Goal: Task Accomplishment & Management: Use online tool/utility

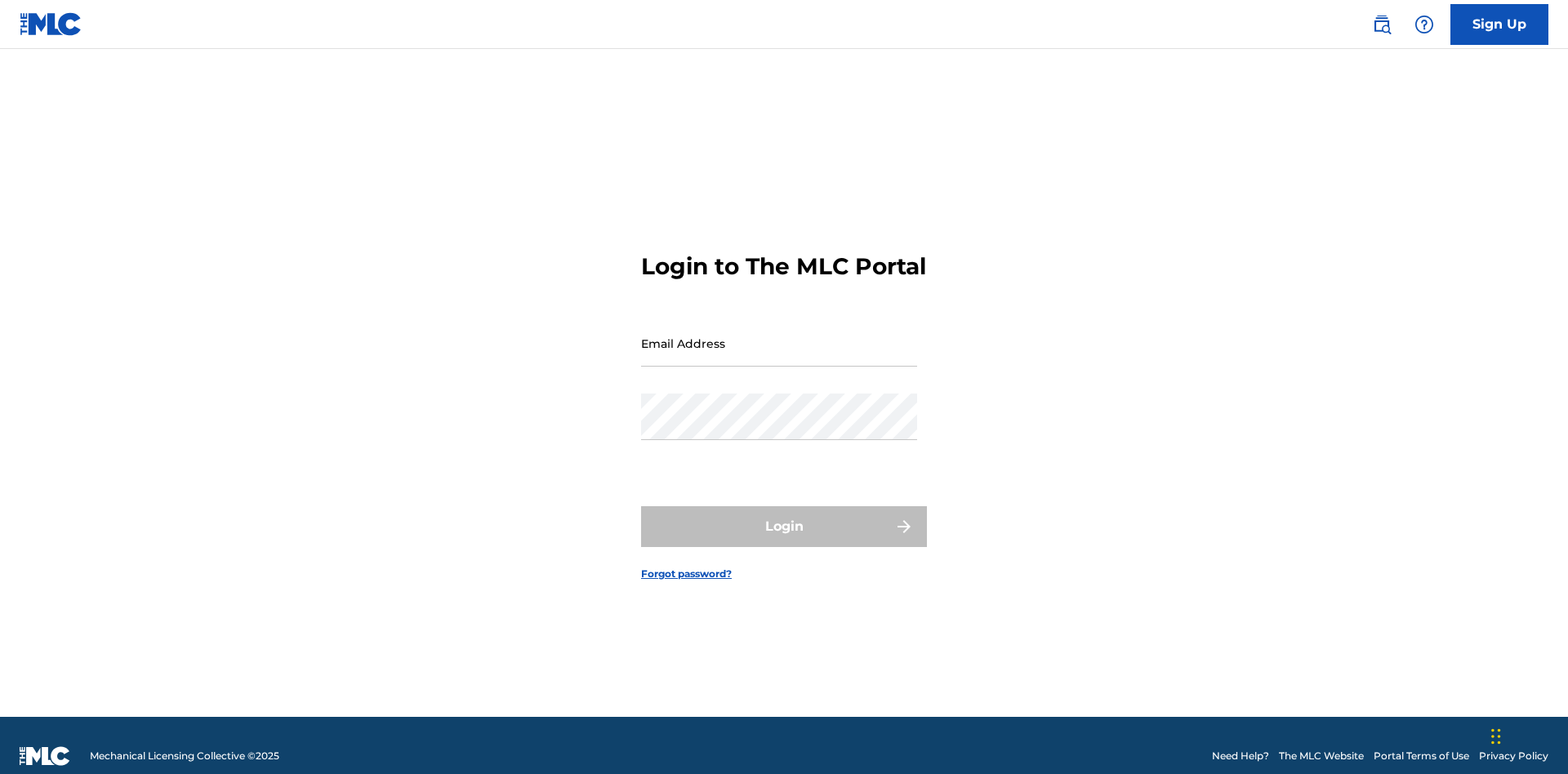
scroll to position [22, 0]
click at [779, 335] on input "Email Address" at bounding box center [779, 344] width 276 height 47
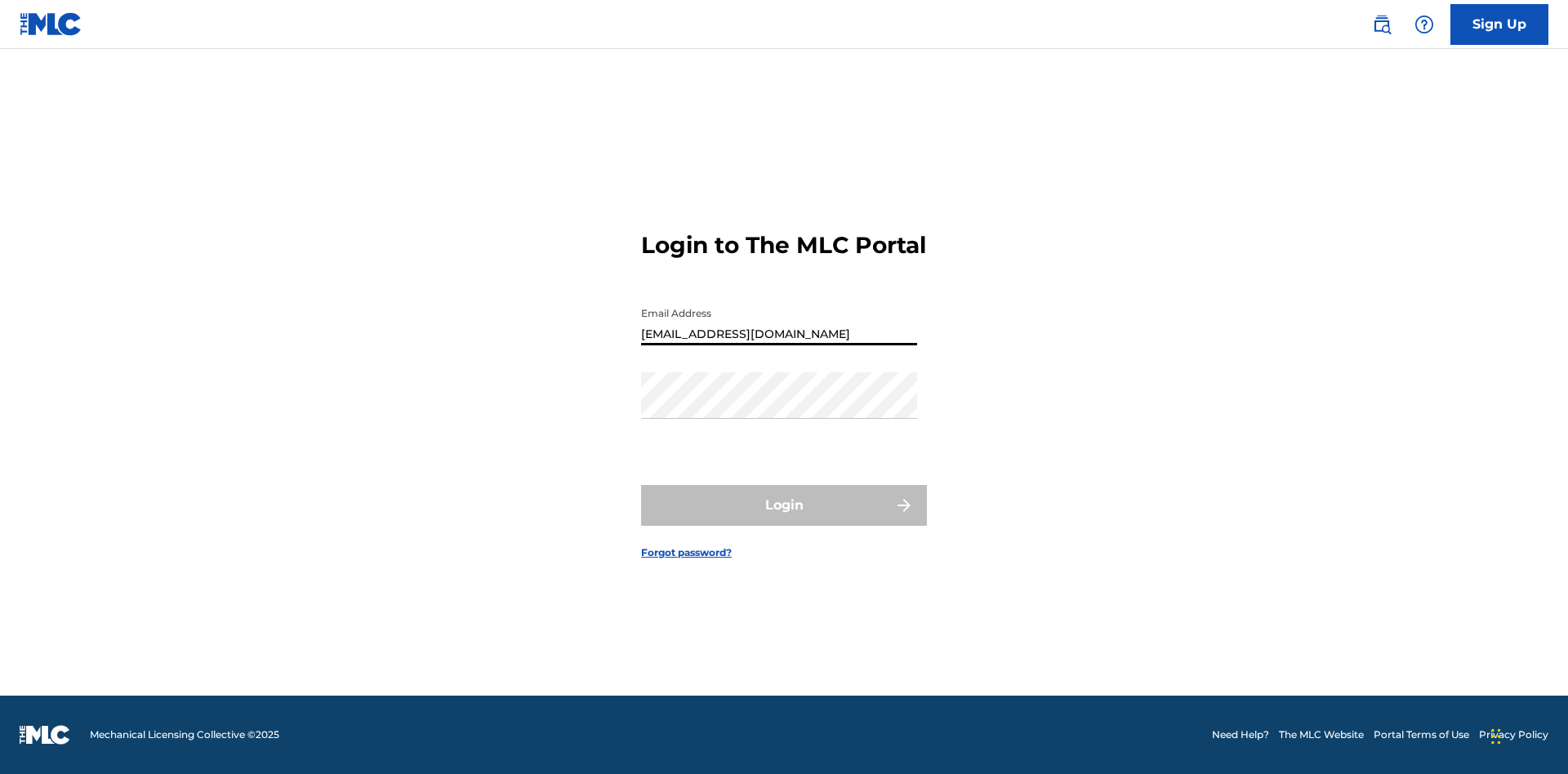
type input "Duke.McTesterson@gmail.com"
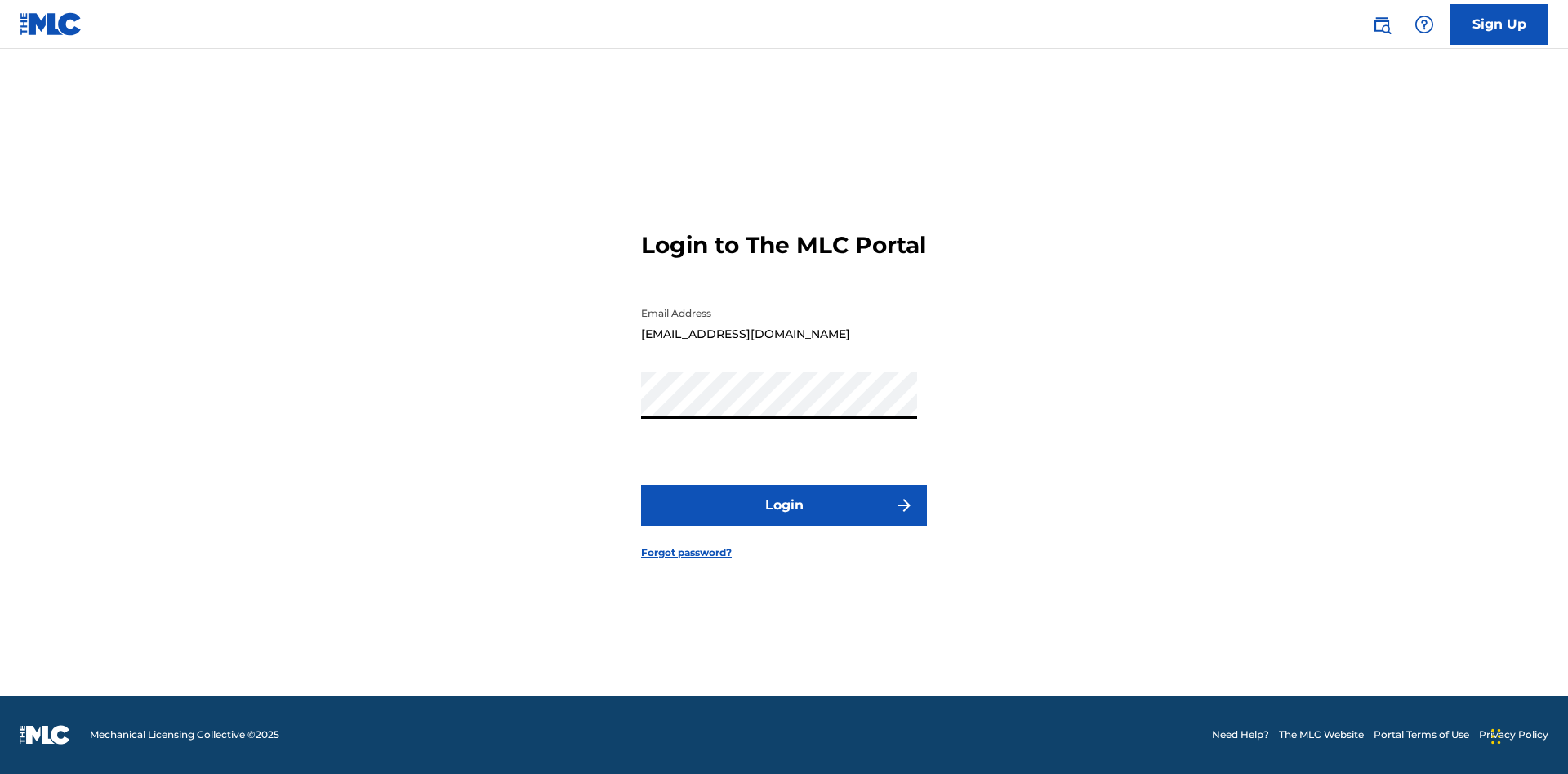
click at [784, 519] on button "Login" at bounding box center [784, 506] width 286 height 41
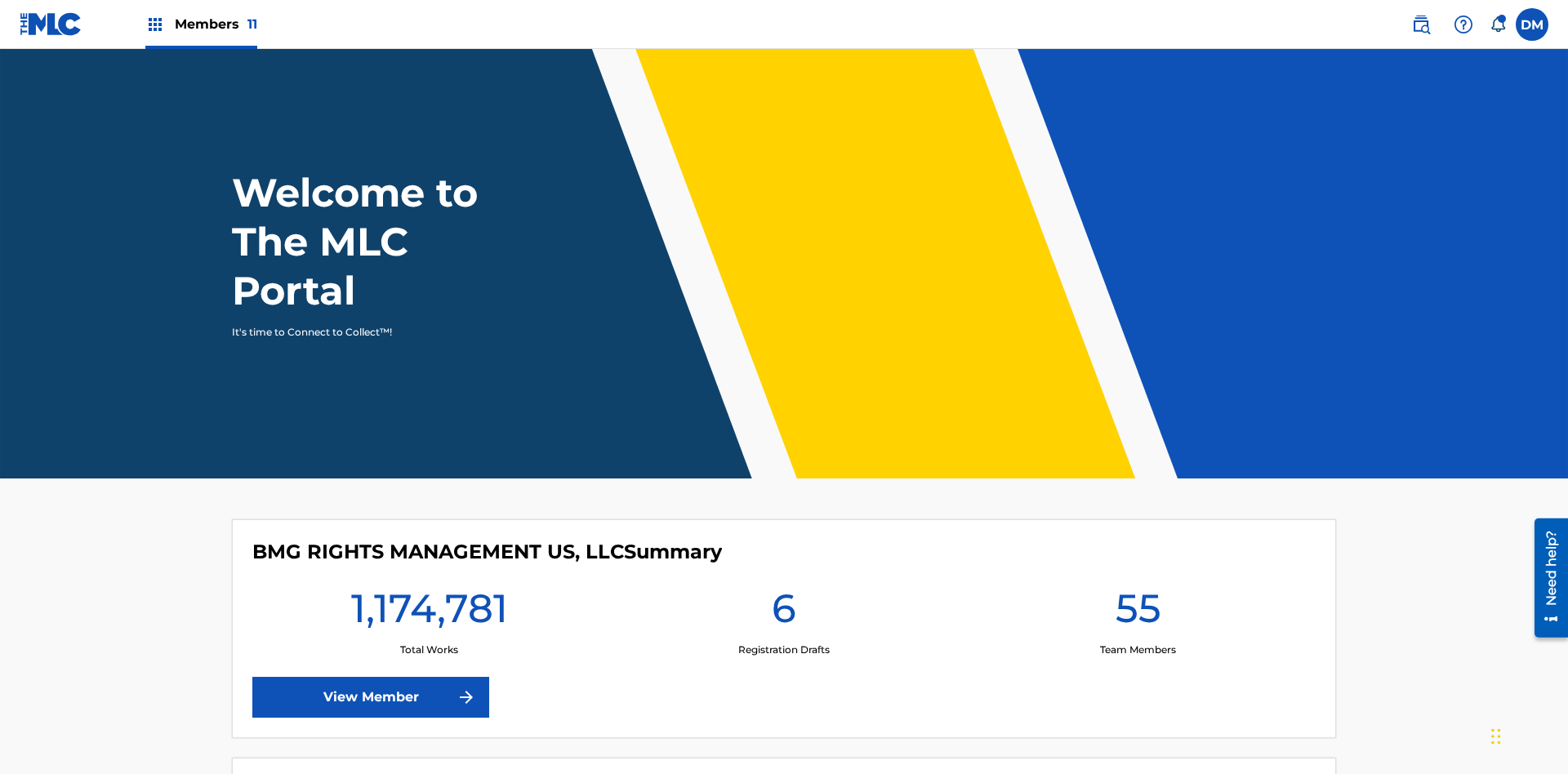
click at [201, 23] on span "Members 11" at bounding box center [216, 23] width 82 height 19
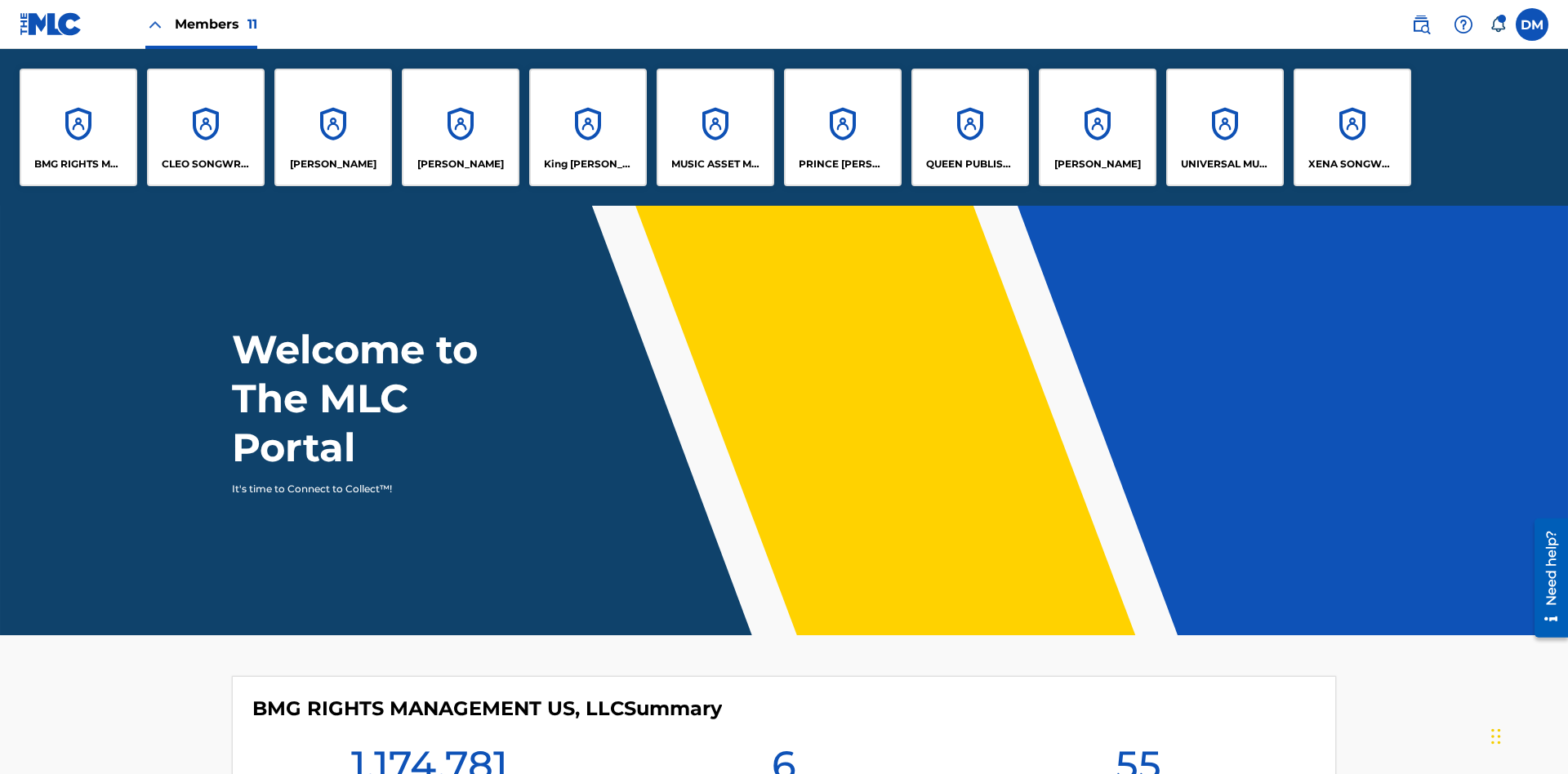
click at [206, 164] on p "CLEO SONGWRITER" at bounding box center [205, 164] width 89 height 14
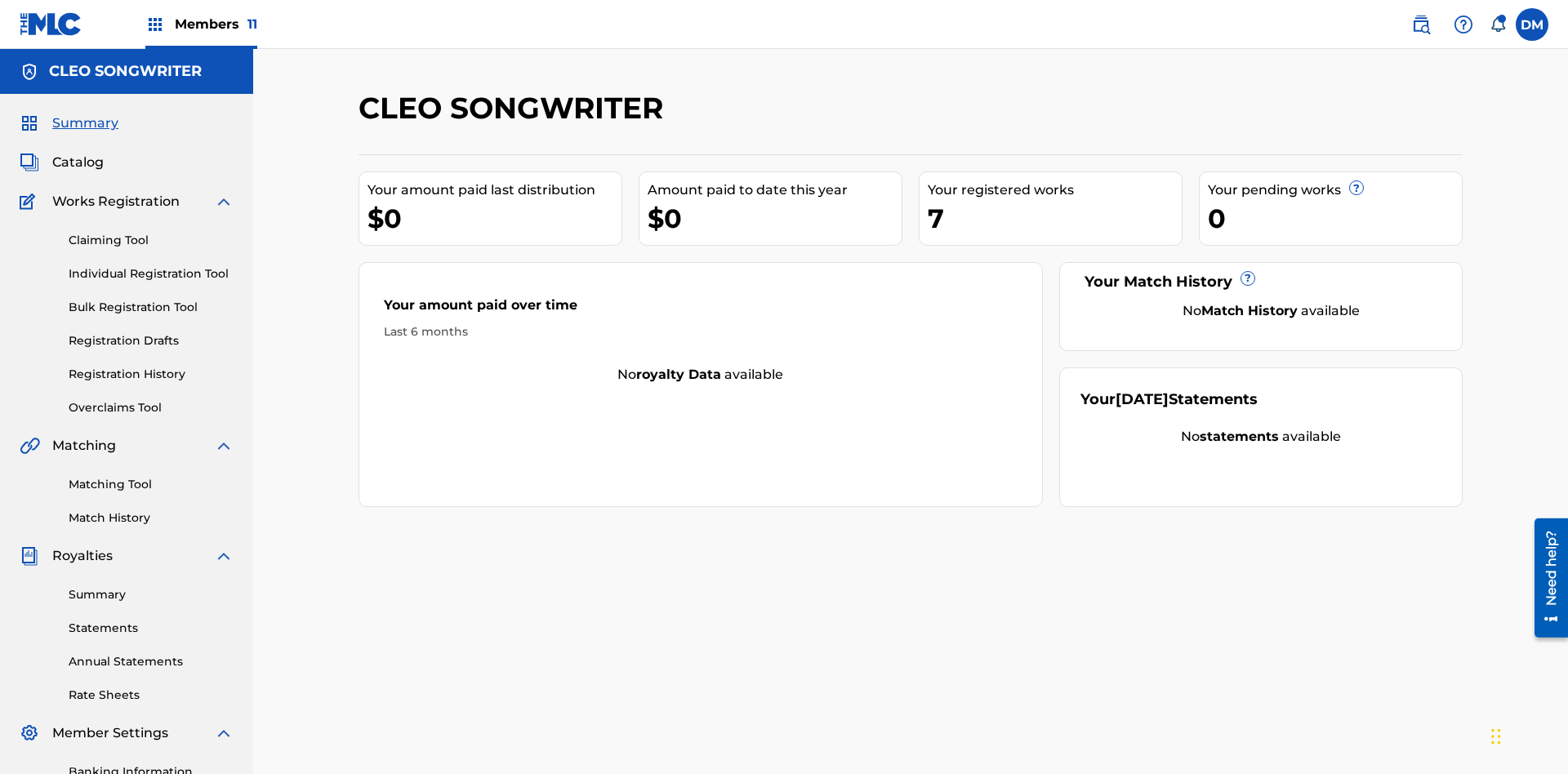
click at [151, 399] on link "Overclaims Tool" at bounding box center [152, 407] width 165 height 17
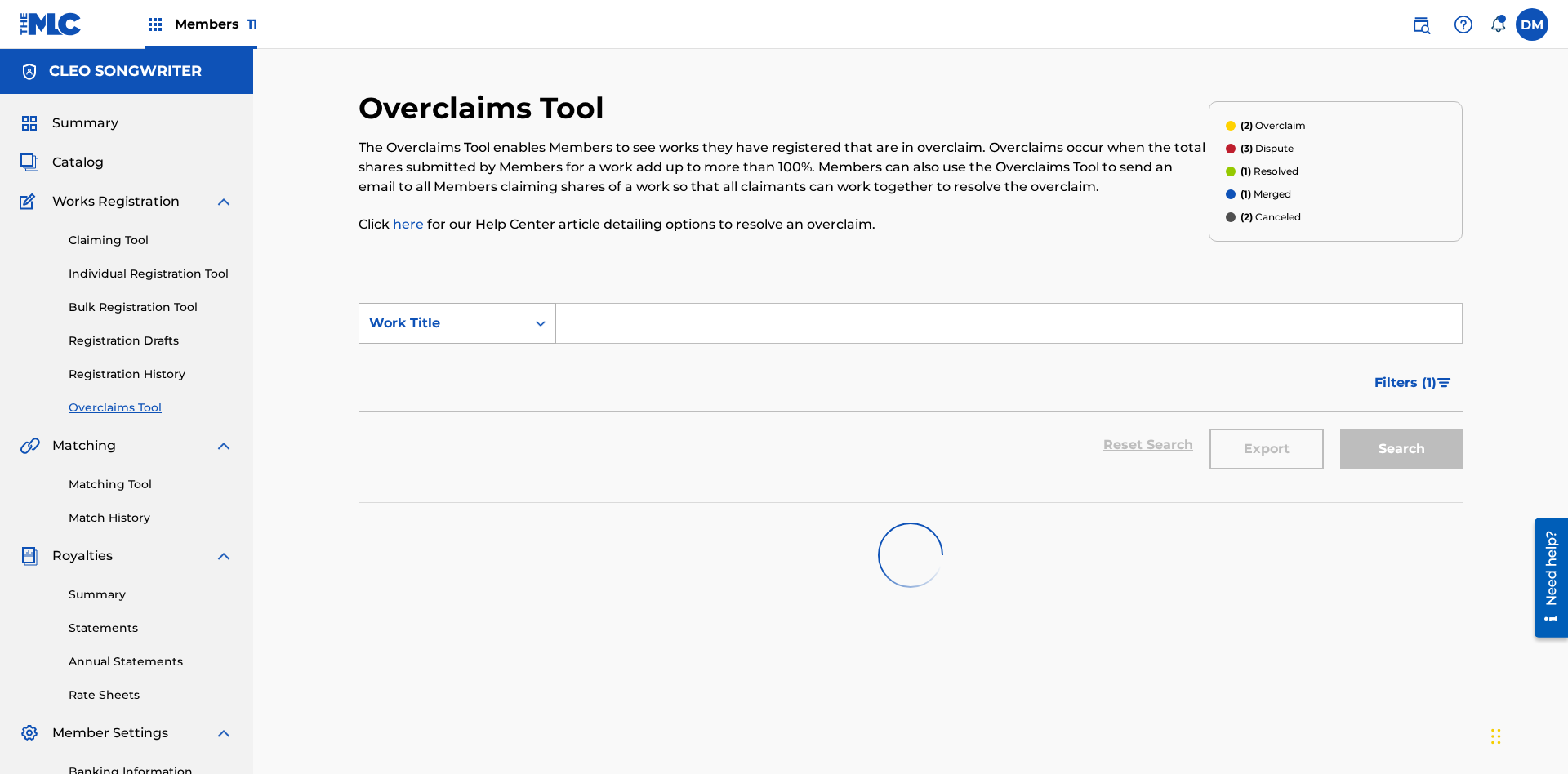
click at [443, 314] on div "Work Title" at bounding box center [443, 324] width 147 height 20
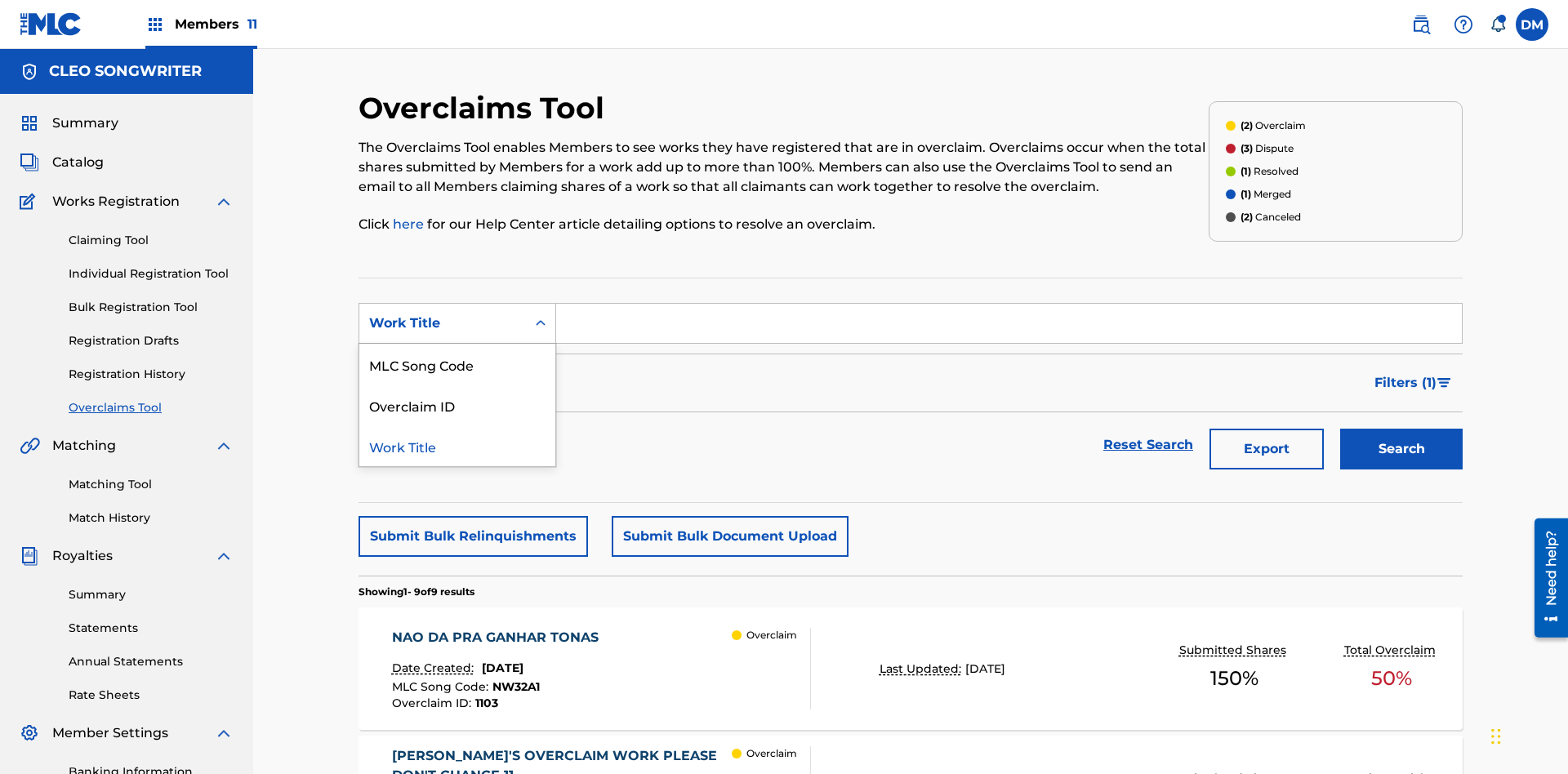
click at [457, 344] on div "MLC Song Code" at bounding box center [457, 364] width 196 height 41
click at [1401, 429] on button "Search" at bounding box center [1401, 449] width 123 height 41
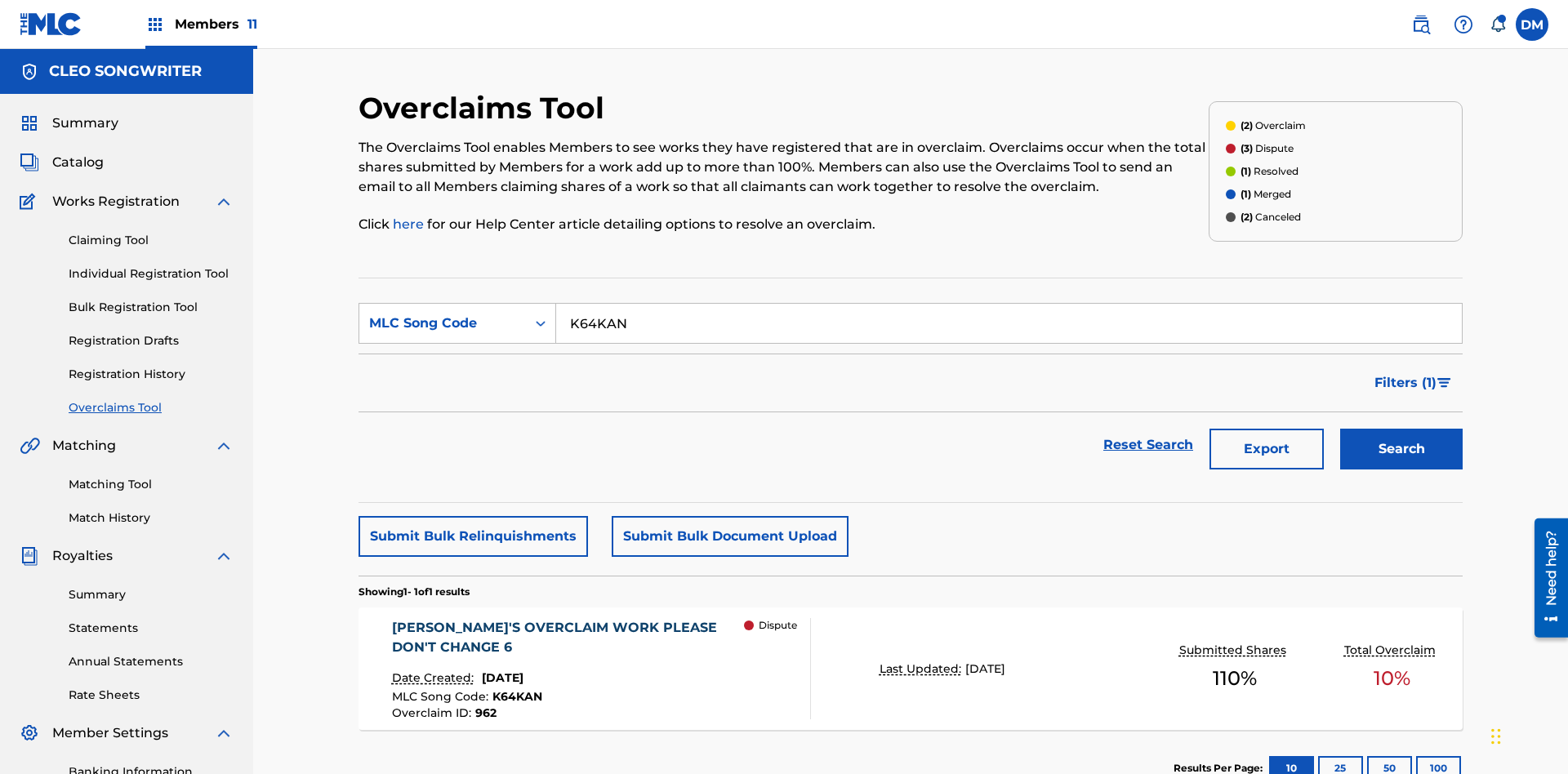
click at [517, 671] on span "June 17, 2024" at bounding box center [502, 678] width 41 height 14
